Goal: Task Accomplishment & Management: Use online tool/utility

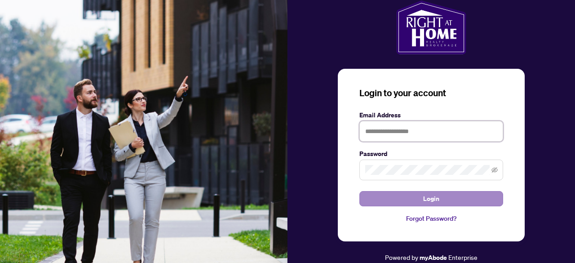
type input "**********"
click at [443, 198] on button "Login" at bounding box center [432, 198] width 144 height 15
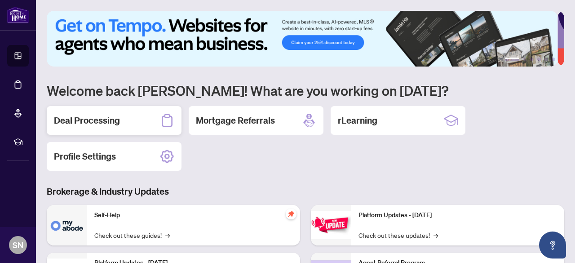
click at [150, 112] on div "Deal Processing" at bounding box center [114, 120] width 135 height 29
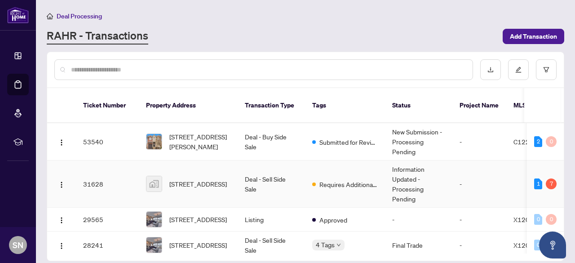
click at [249, 175] on td "Deal - Sell Side Sale" at bounding box center [271, 183] width 67 height 47
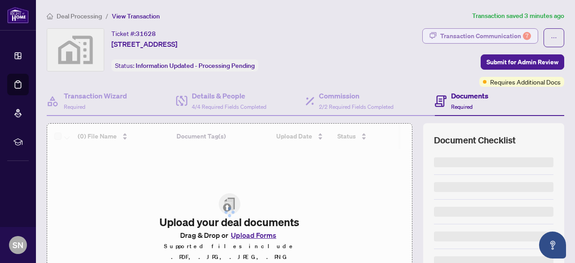
click at [473, 31] on div "Transaction Communication 7" at bounding box center [485, 36] width 91 height 14
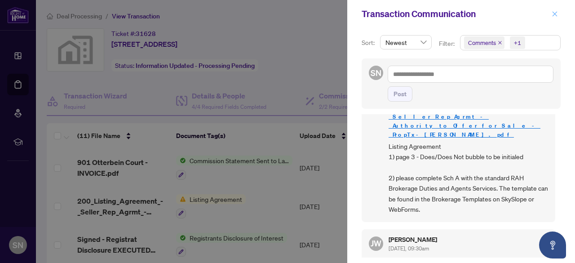
click at [556, 14] on icon "close" at bounding box center [555, 14] width 6 height 6
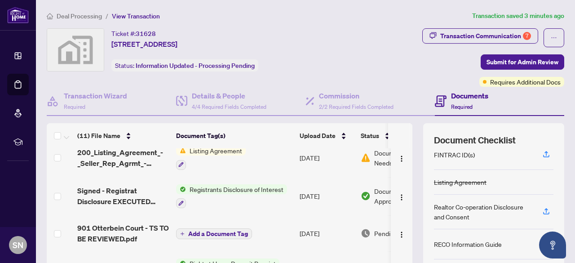
scroll to position [0, 0]
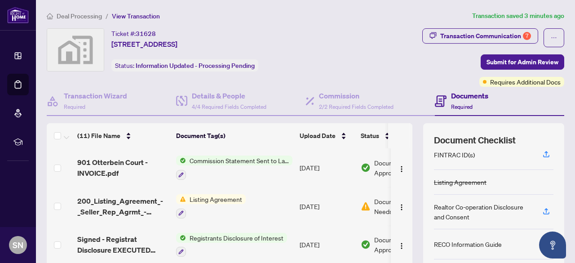
click at [253, 155] on span "Commission Statement Sent to Lawyer" at bounding box center [239, 160] width 107 height 10
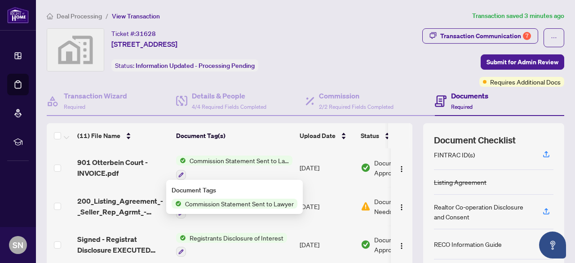
click at [254, 203] on span "Commission Statement Sent to Lawyer" at bounding box center [240, 204] width 116 height 10
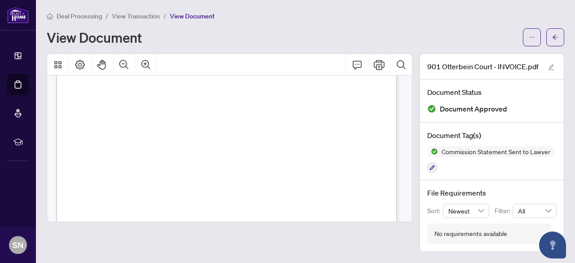
scroll to position [133, 0]
click at [377, 64] on icon "Print" at bounding box center [379, 65] width 11 height 10
